Goal: Task Accomplishment & Management: Complete application form

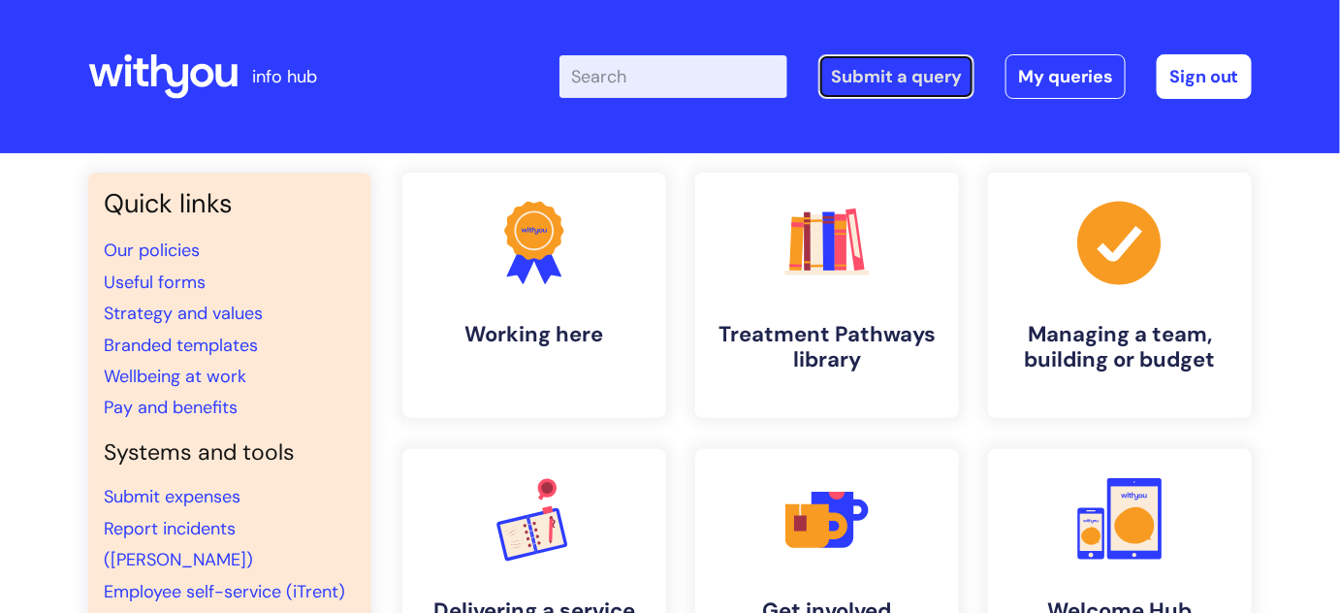
click at [902, 81] on link "Submit a query" at bounding box center [896, 76] width 156 height 45
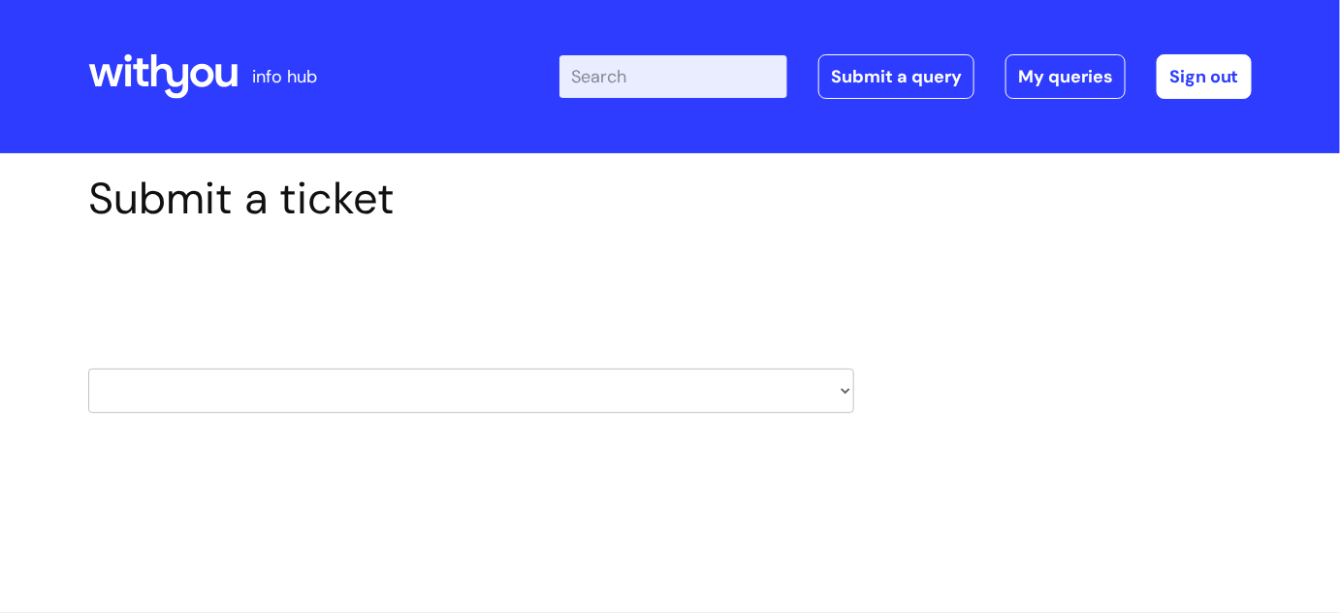
click at [838, 384] on select "HR / People IT and Support Clinical Drug Alerts Finance Accounts Data Support T…" at bounding box center [471, 390] width 766 height 45
select select "systems"
click at [88, 368] on select "HR / People IT and Support Clinical Drug Alerts Finance Accounts Data Support T…" at bounding box center [471, 390] width 766 height 45
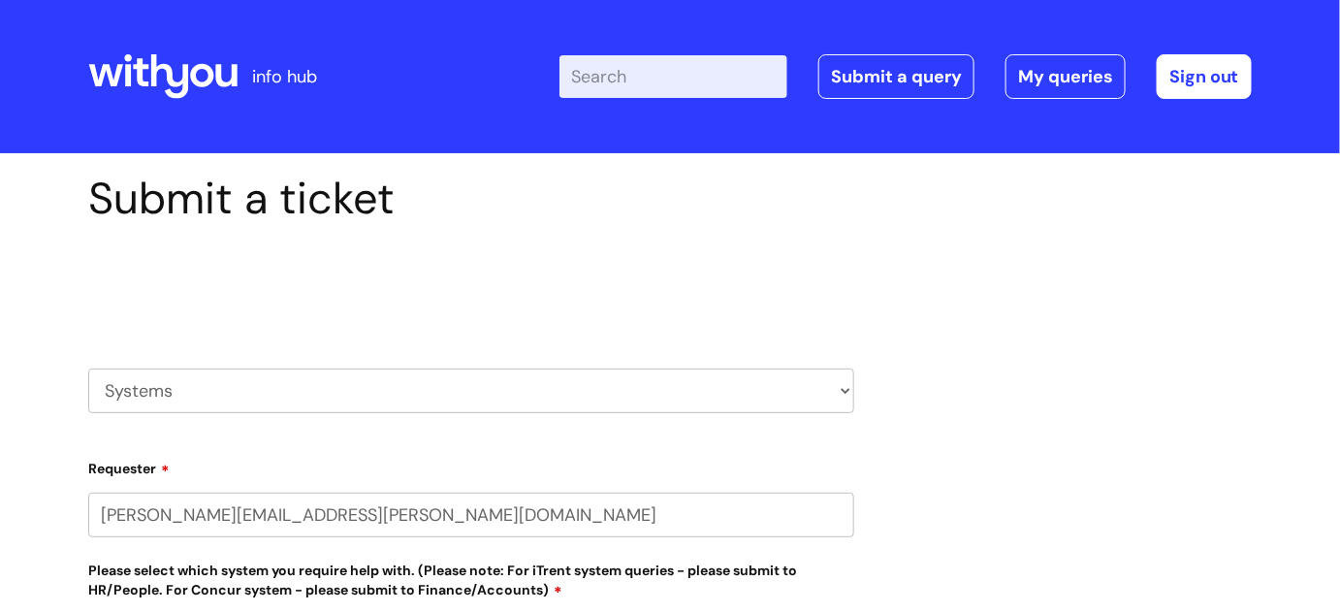
select select "80004286540"
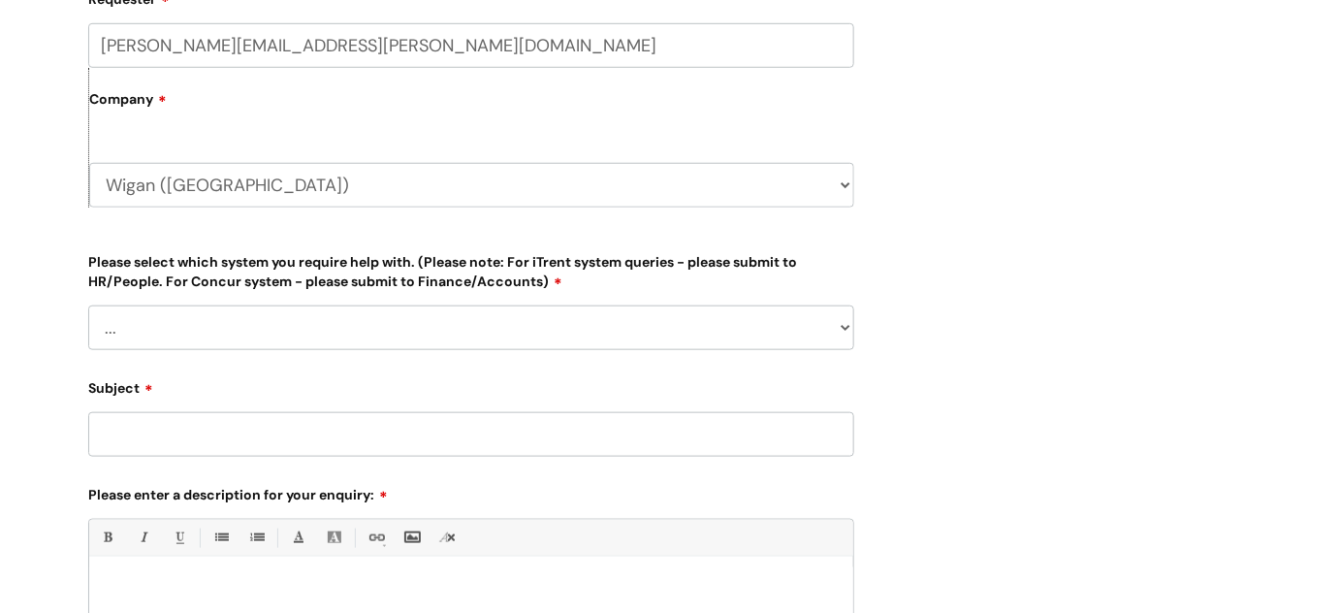
scroll to position [550, 0]
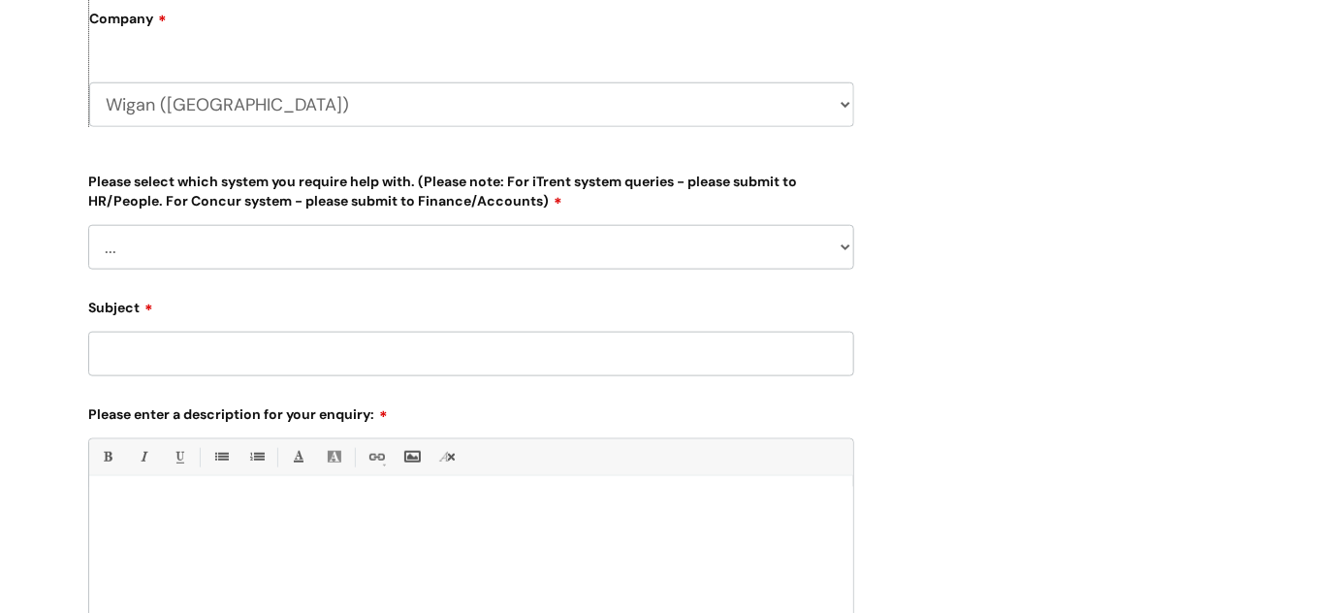
click at [814, 254] on select "... [PERSON_NAME] Helpdesk [DATE][DOMAIN_NAME] Nebula fault ILLY CarePath fault…" at bounding box center [471, 247] width 766 height 45
select select "[PERSON_NAME]"
click at [88, 225] on select "... [PERSON_NAME] Helpdesk [DATE][DOMAIN_NAME] Nebula fault ILLY CarePath fault…" at bounding box center [471, 247] width 766 height 45
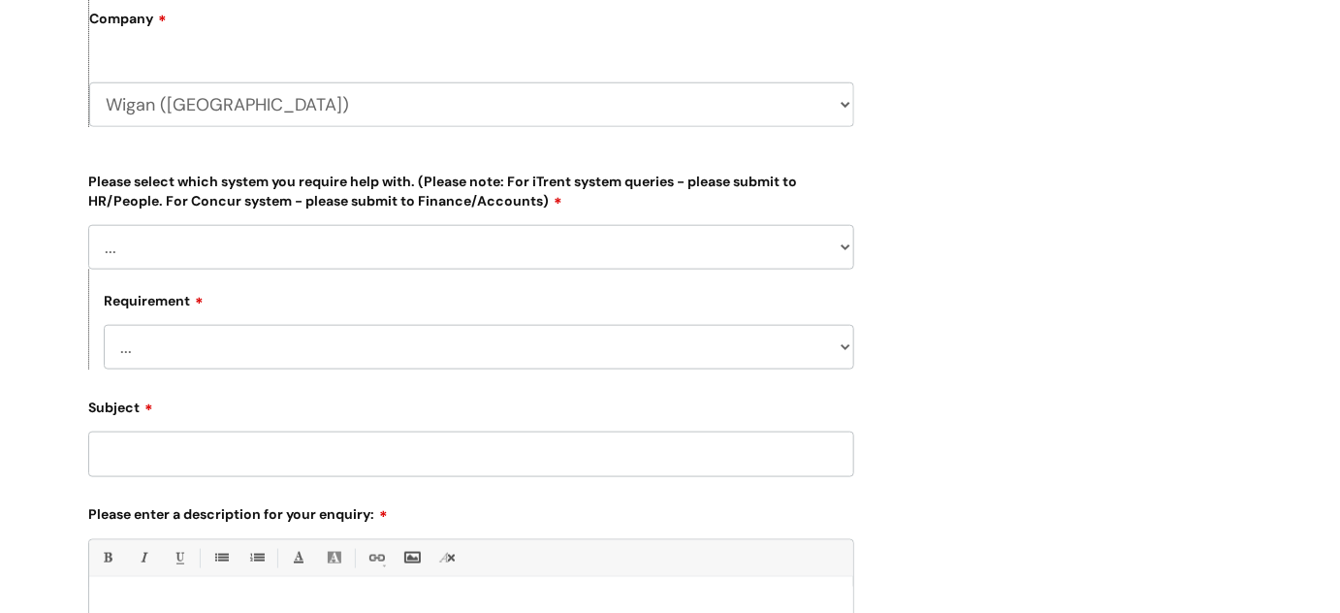
click at [192, 353] on select "... Login required Data report assistance Reporting a fault" at bounding box center [479, 347] width 750 height 45
click at [1187, 379] on div "Submit a ticket Select issue type HR / People IT and Support Clinical Drug Aler…" at bounding box center [670, 264] width 1193 height 1283
click at [370, 460] on input "Subject" at bounding box center [471, 453] width 766 height 45
type input "delete duplicate incident"
click at [333, 348] on select "... Login required Data report assistance Reporting a fault" at bounding box center [479, 347] width 750 height 45
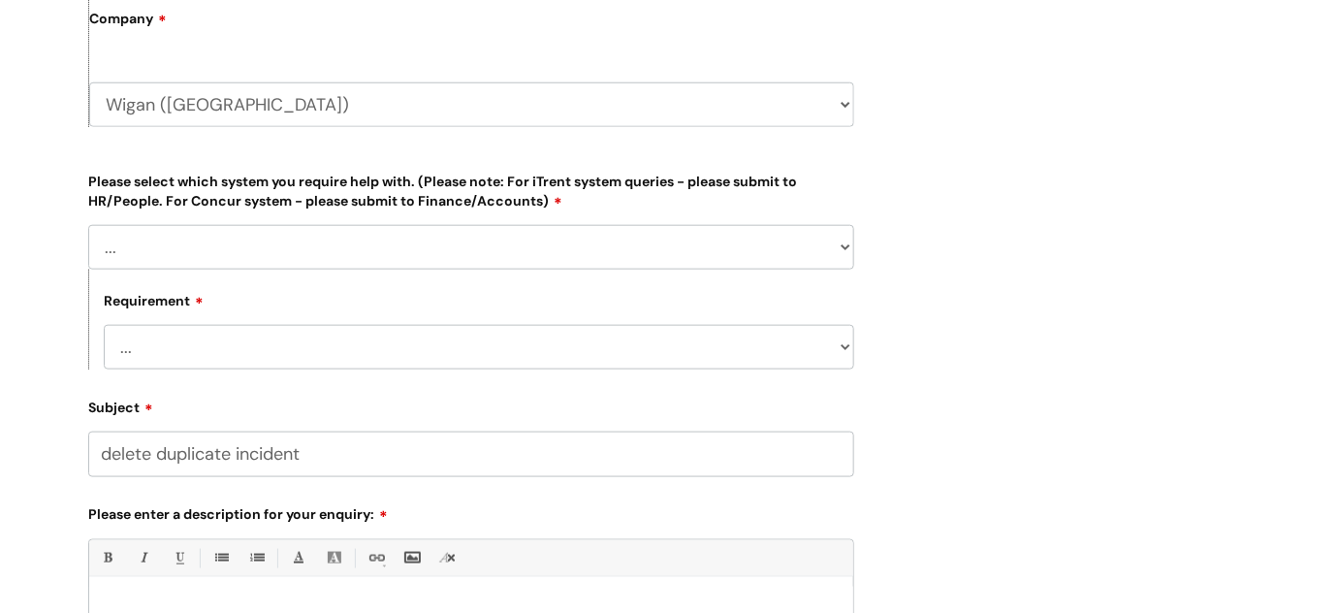
select select "Data report assistance"
click at [104, 325] on select "... Login required Data report assistance Reporting a fault" at bounding box center [479, 347] width 750 height 45
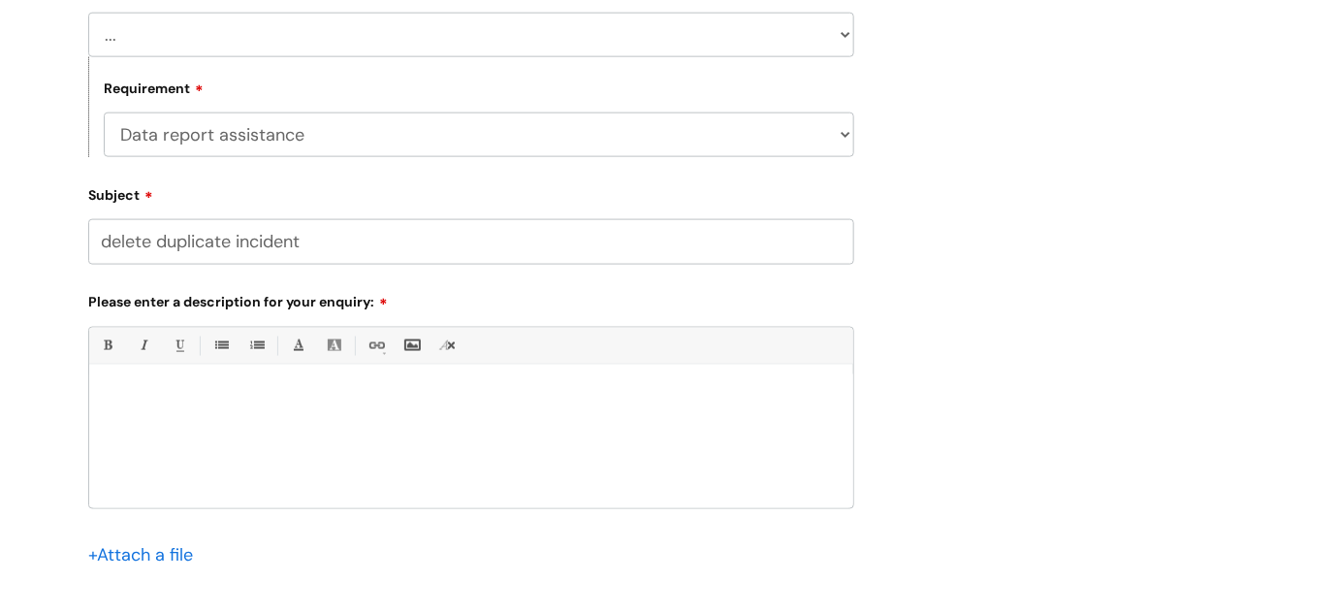
scroll to position [856, 0]
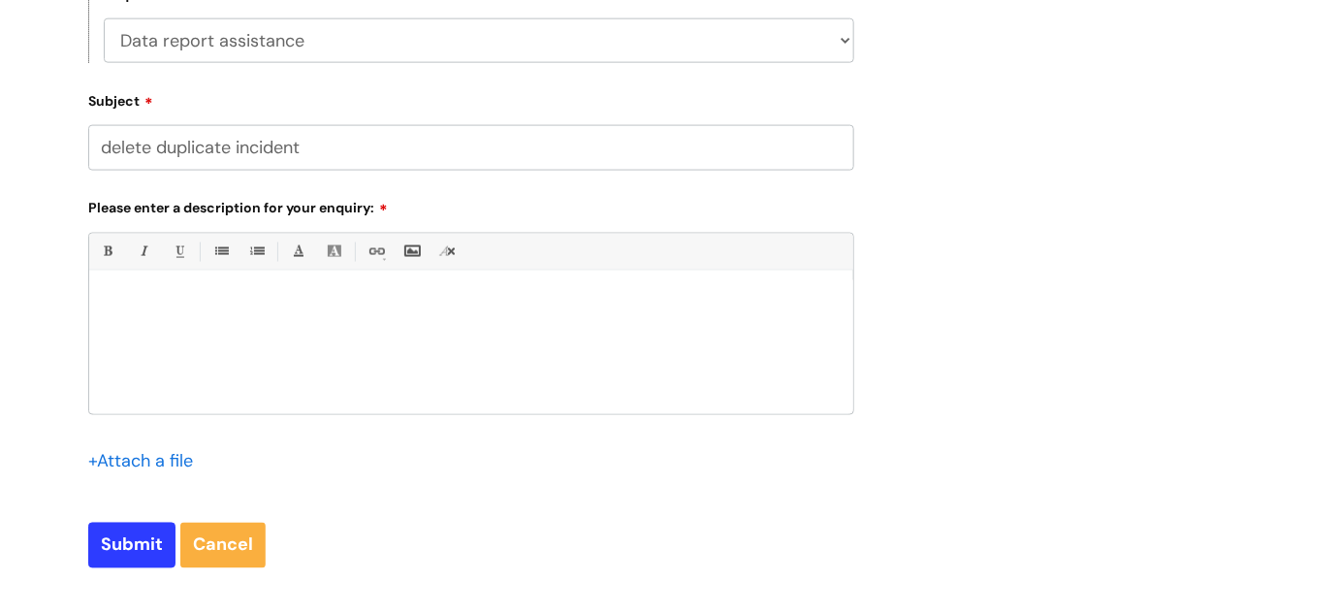
click at [371, 306] on p at bounding box center [471, 303] width 735 height 17
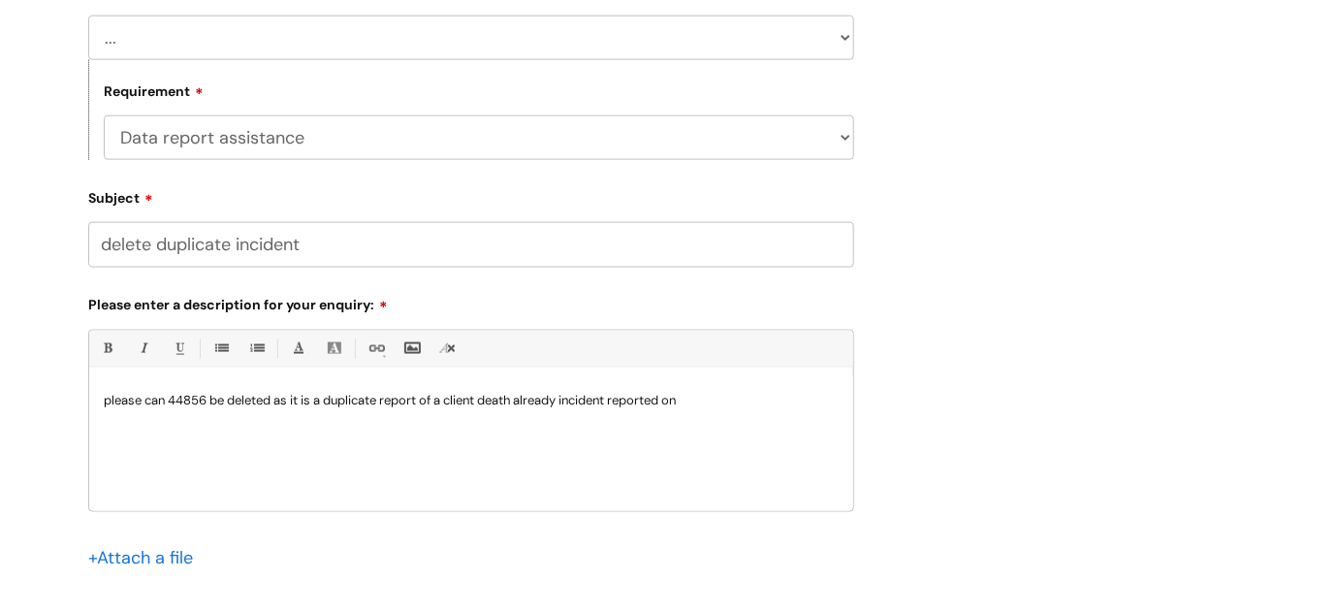
scroll to position [770, 0]
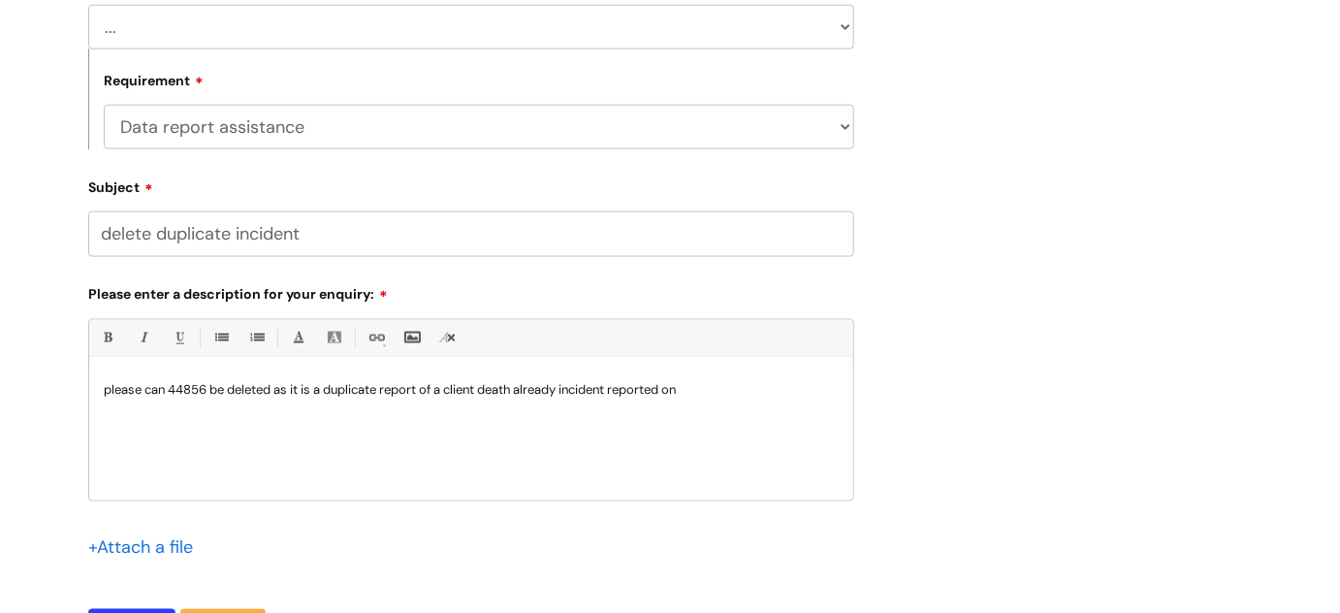
click at [742, 392] on p "please can 44856 be deleted as it is a duplicate report of a client death alrea…" at bounding box center [471, 389] width 735 height 17
click at [740, 392] on p "please can 44856 be deleted as it is a duplicate report of a client death alrea…" at bounding box center [471, 389] width 735 height 17
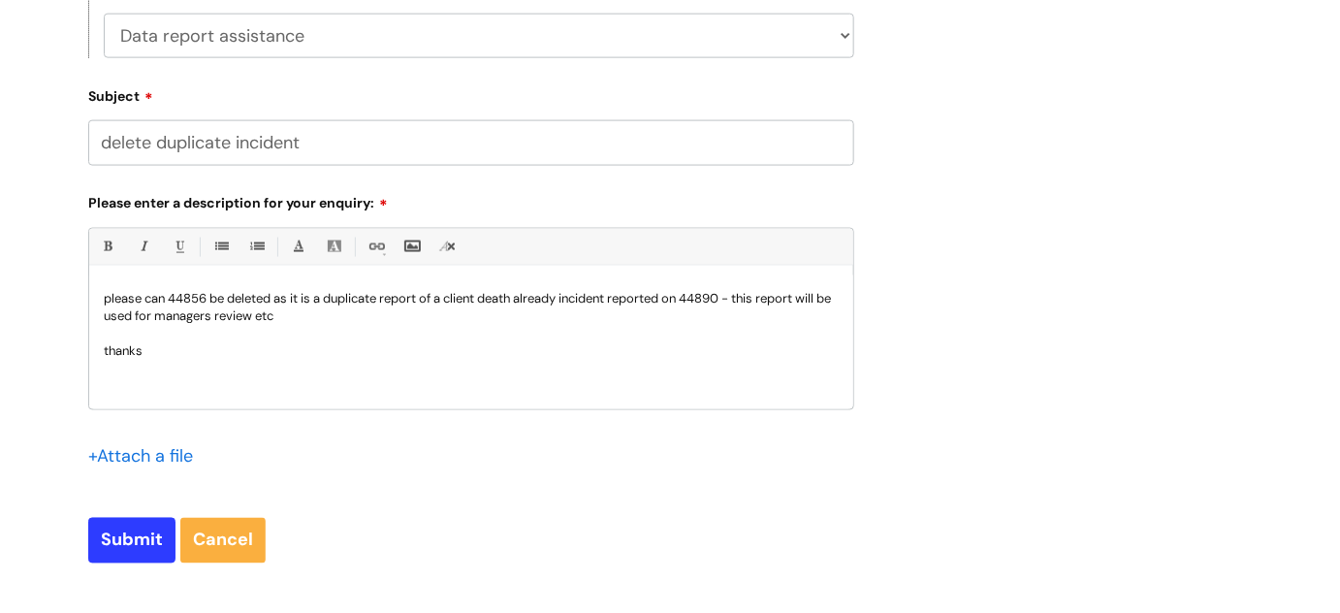
scroll to position [995, 0]
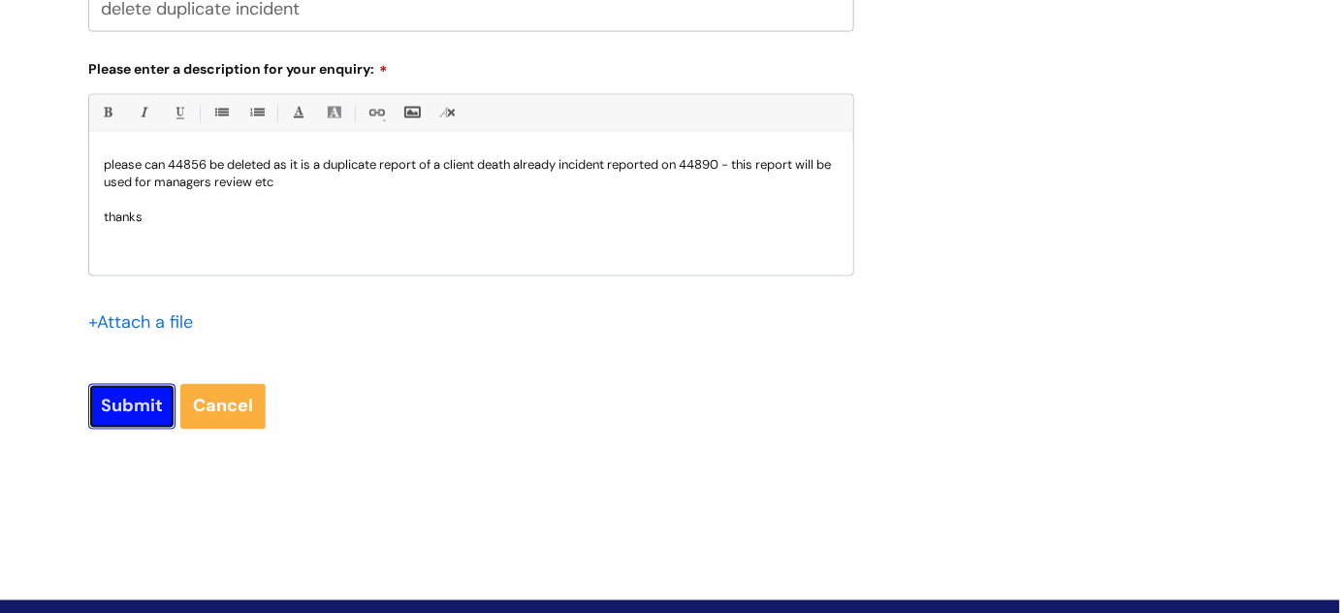
click at [123, 405] on input "Submit" at bounding box center [131, 406] width 87 height 45
type input "Please Wait..."
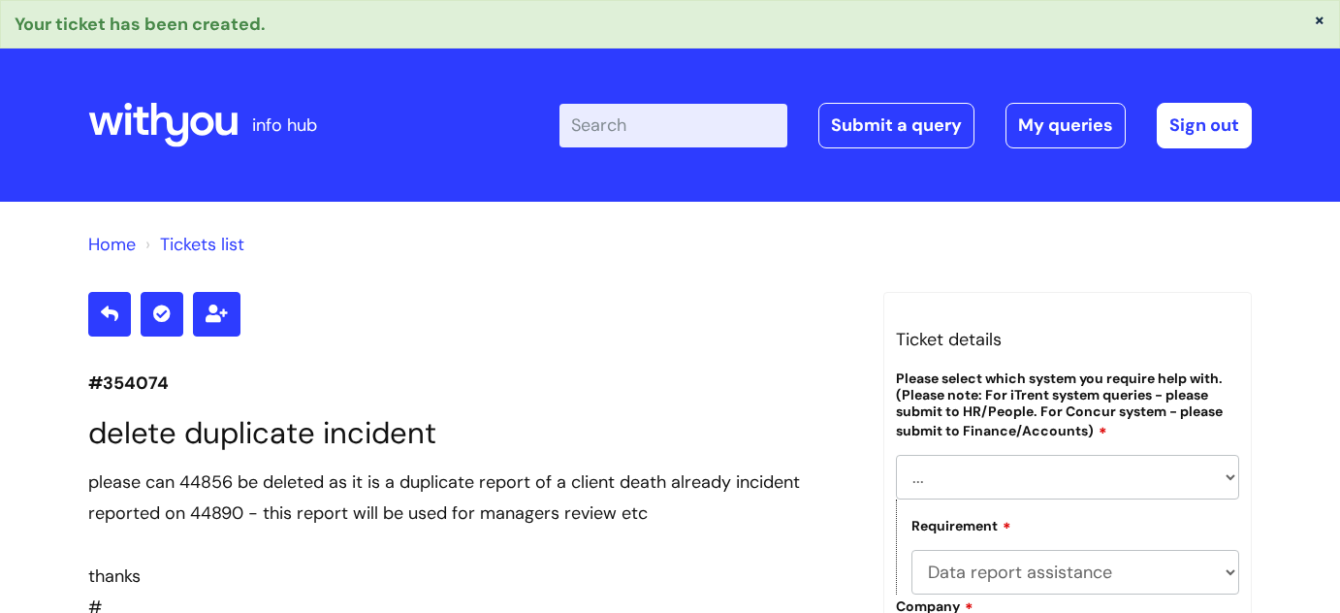
select select "[PERSON_NAME]"
select select "Data report assistance"
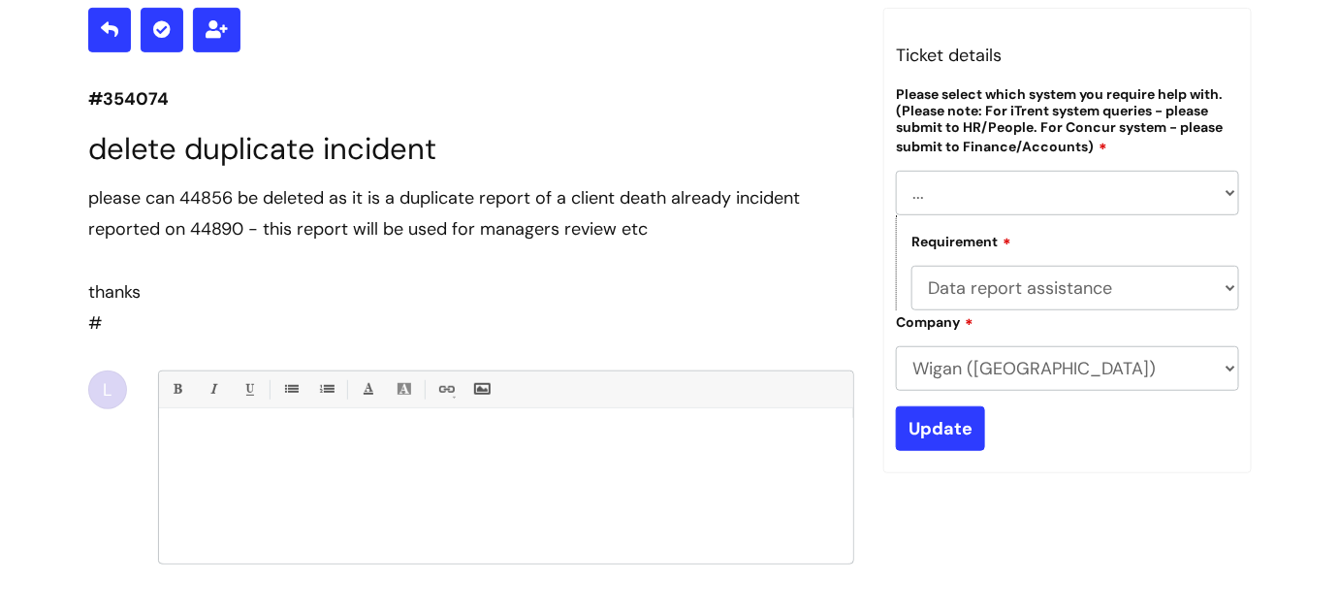
scroll to position [266, 0]
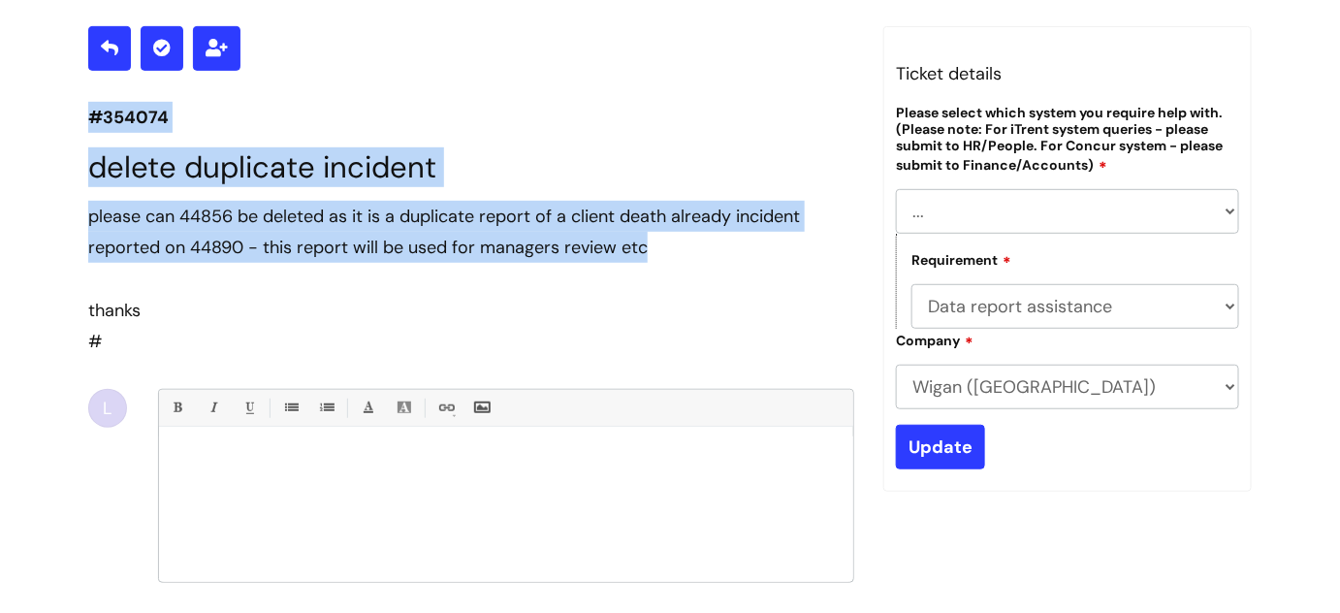
drag, startPoint x: 90, startPoint y: 114, endPoint x: 654, endPoint y: 247, distance: 578.8
click at [654, 247] on section "#354074 delete duplicate incident please can 44856 be deleted as it is a duplic…" at bounding box center [471, 403] width 766 height 755
copy section "#354074 delete duplicate incident please can 44856 be deleted as it is a duplic…"
